Goal: Task Accomplishment & Management: Use online tool/utility

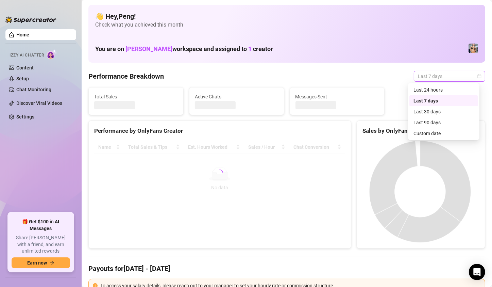
click at [476, 75] on div "Last 7 days" at bounding box center [449, 76] width 71 height 11
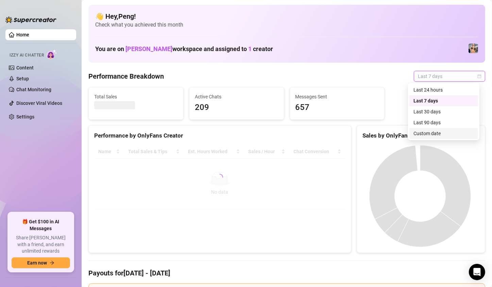
click at [431, 134] on div "Custom date" at bounding box center [444, 133] width 61 height 7
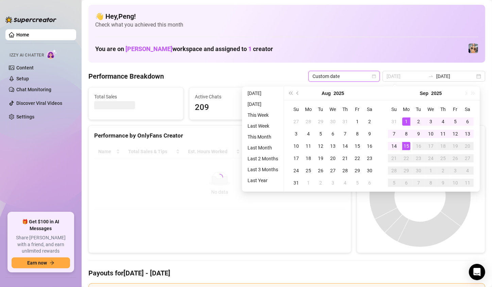
type input "[DATE]"
click at [407, 119] on div "1" at bounding box center [406, 121] width 8 height 8
type input "[DATE]"
click at [395, 145] on div "14" at bounding box center [394, 146] width 8 height 8
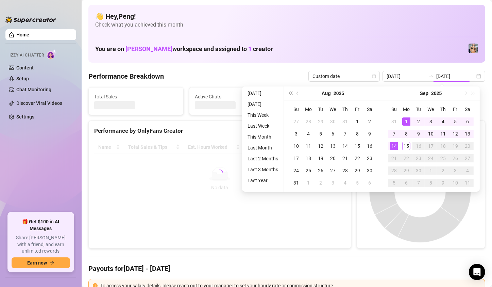
type input "[DATE]"
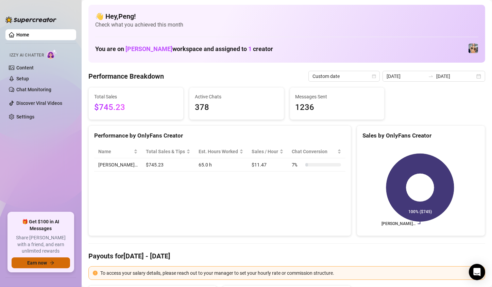
click at [52, 259] on button "Earn now" at bounding box center [41, 262] width 59 height 11
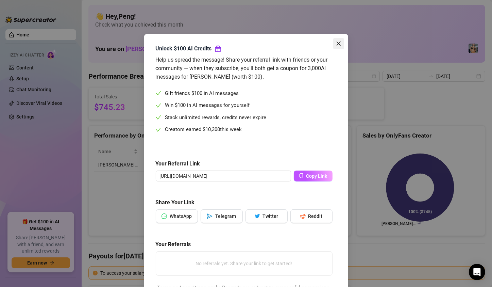
click at [337, 41] on icon "close" at bounding box center [338, 43] width 5 height 5
